Goal: Information Seeking & Learning: Learn about a topic

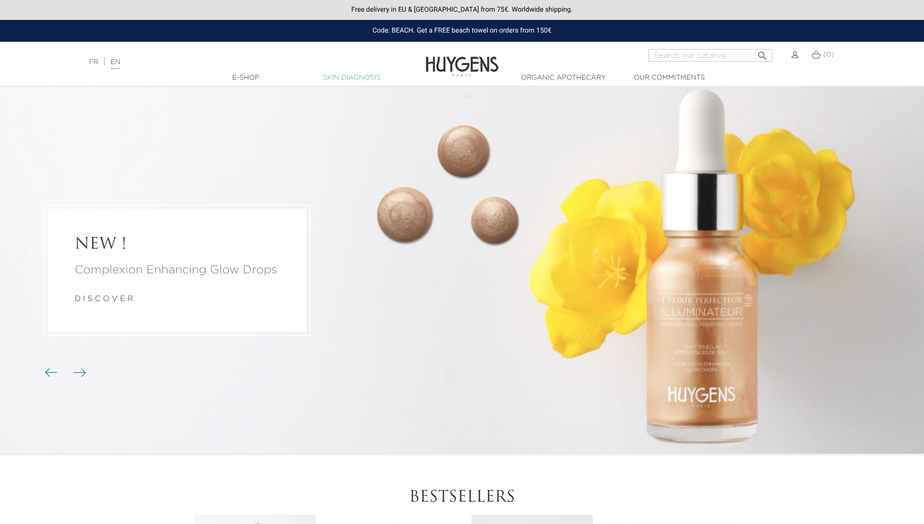
click at [348, 75] on link "Skin Diagnosis" at bounding box center [351, 78] width 97 height 10
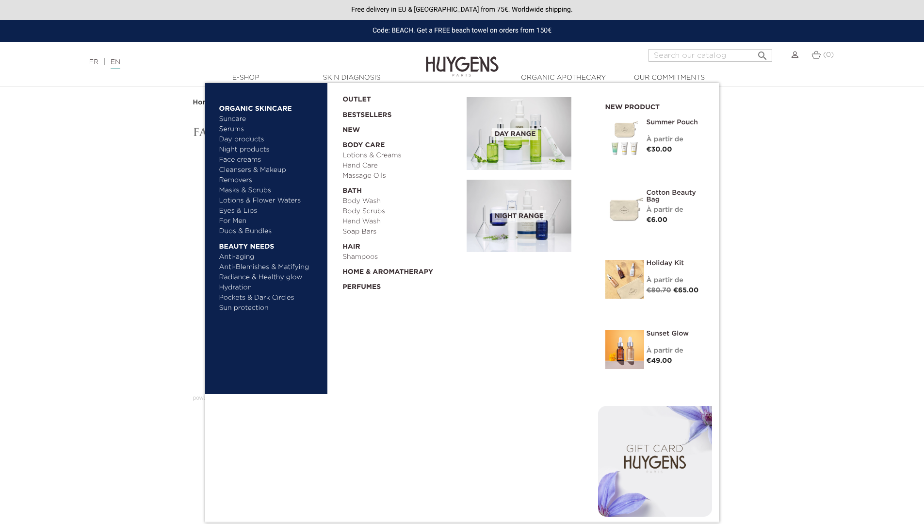
click at [248, 75] on link "  E-Shop" at bounding box center [246, 78] width 97 height 10
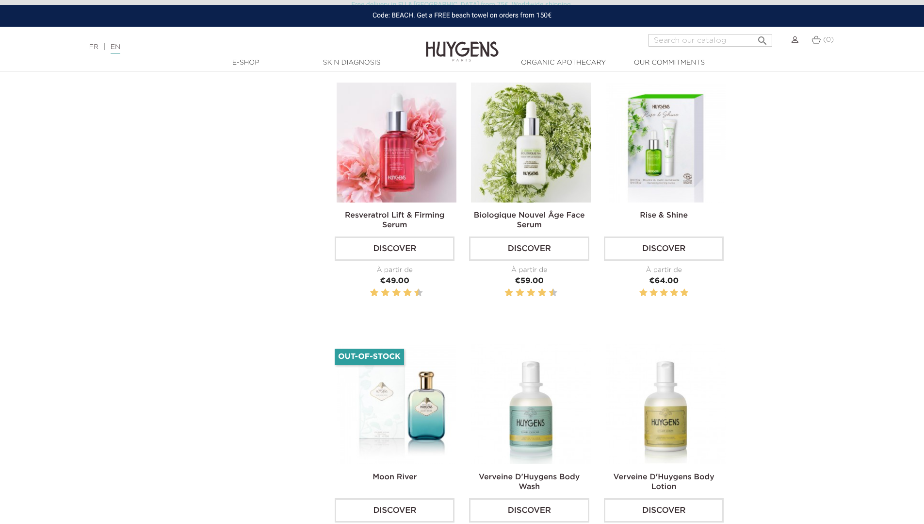
scroll to position [1844, 0]
